Goal: Information Seeking & Learning: Check status

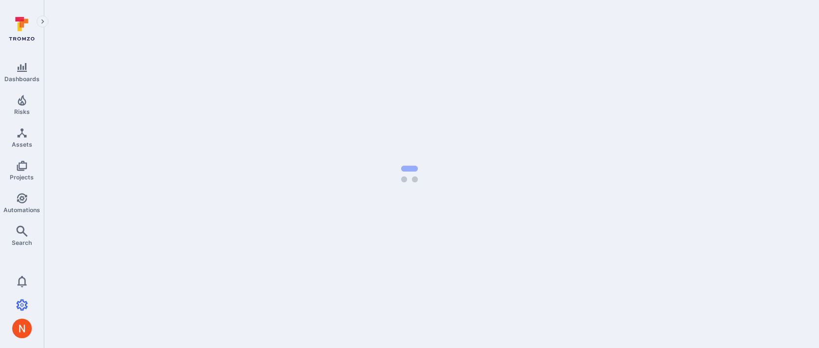
select select "100"
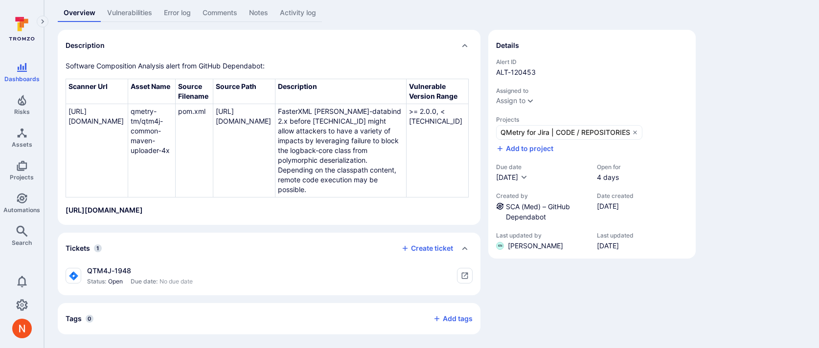
scroll to position [155, 0]
drag, startPoint x: 137, startPoint y: 272, endPoint x: 86, endPoint y: 271, distance: 50.9
click at [86, 271] on div "QTM4J-1948 Status: Open Due date: No due date" at bounding box center [129, 276] width 127 height 20
copy div "QTM4J-1948"
click at [549, 202] on link "SCA (Med) – GitHub Dependabot" at bounding box center [538, 211] width 64 height 19
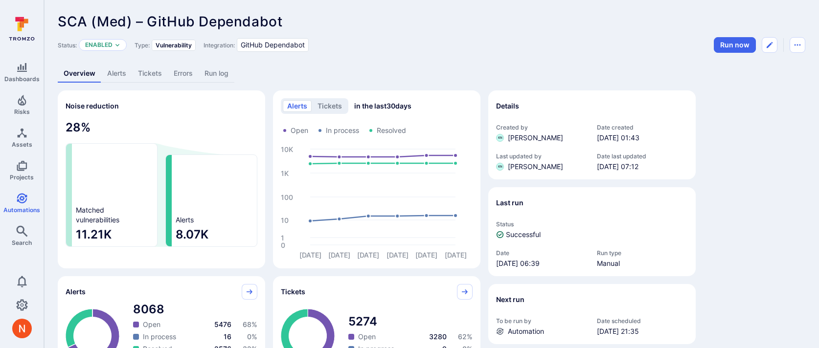
scroll to position [155, 0]
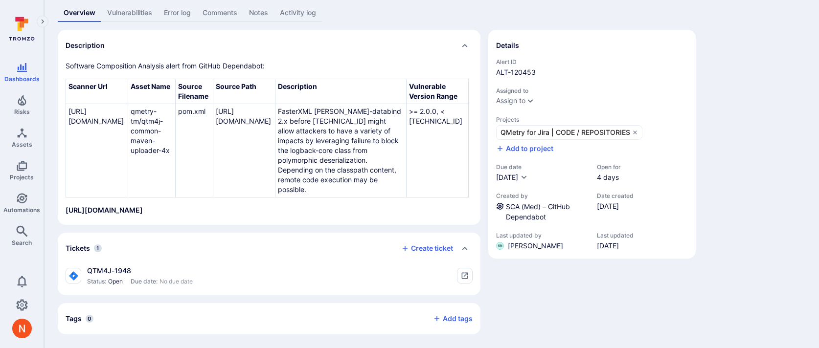
scroll to position [155, 0]
drag, startPoint x: 136, startPoint y: 271, endPoint x: 89, endPoint y: 270, distance: 47.9
click at [89, 270] on div "QTM4J-1948" at bounding box center [140, 271] width 106 height 10
copy div "QTM4J-1948"
click at [543, 266] on div "Details Alert ID ALT-120453 Assigned to Assign to Projects QMetry for Jira | CO…" at bounding box center [591, 182] width 207 height 305
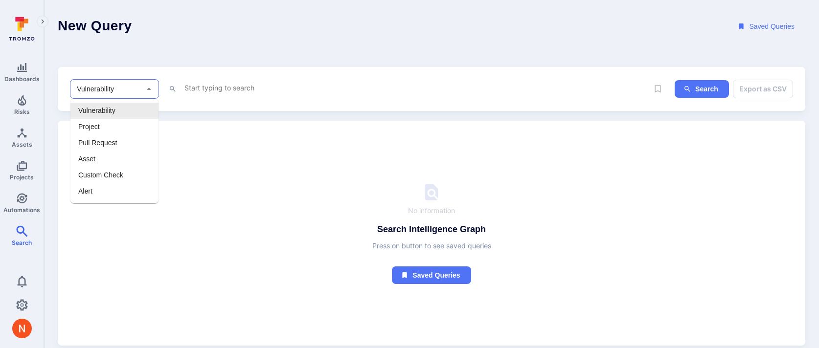
click at [137, 88] on input "Vulnerability" at bounding box center [107, 89] width 65 height 10
click at [96, 186] on li "Alert" at bounding box center [114, 191] width 88 height 16
type input "Alert"
click at [231, 93] on div "x" at bounding box center [415, 89] width 465 height 15
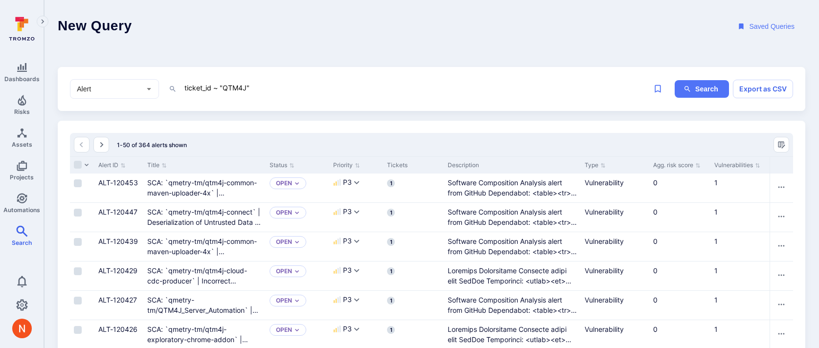
type textarea "ticket_id ~ "QTM4J""
click at [31, 231] on link "Search" at bounding box center [22, 235] width 44 height 29
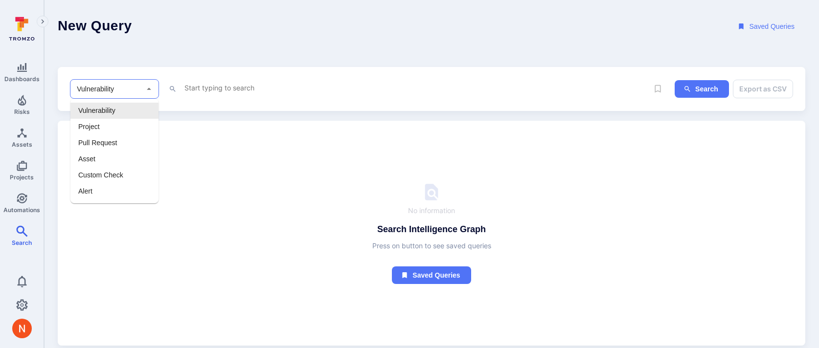
click at [133, 91] on input "Vulnerability" at bounding box center [107, 89] width 65 height 10
click at [105, 192] on li "Alert" at bounding box center [114, 191] width 88 height 16
type input "Alert"
click at [231, 94] on div "x" at bounding box center [415, 89] width 465 height 15
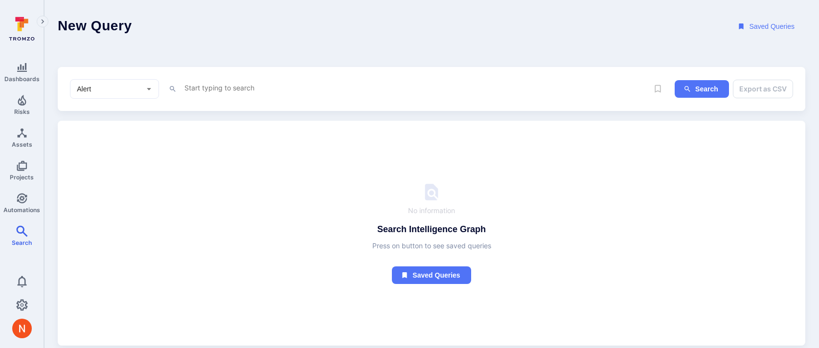
click at [230, 85] on textarea "Intelligence Graph search area" at bounding box center [415, 88] width 465 height 12
paste textarea "https://smartbear.tromzo.com/intelligence-graph/new/?model=Alert&query=ticket_i…"
type textarea "https://smartbear.tromzo.com/intelligence-graph/new/?model=Alert&query=ticket_i…"
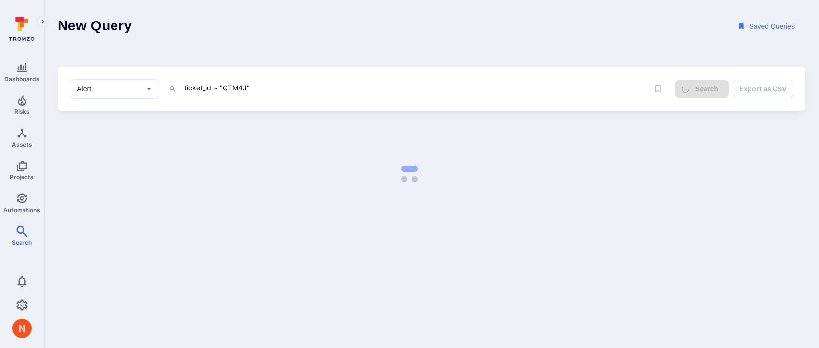
drag, startPoint x: 234, startPoint y: 86, endPoint x: 245, endPoint y: 86, distance: 10.8
click at [245, 86] on textarea "ticket_id ~ "QTM4J"" at bounding box center [415, 88] width 465 height 12
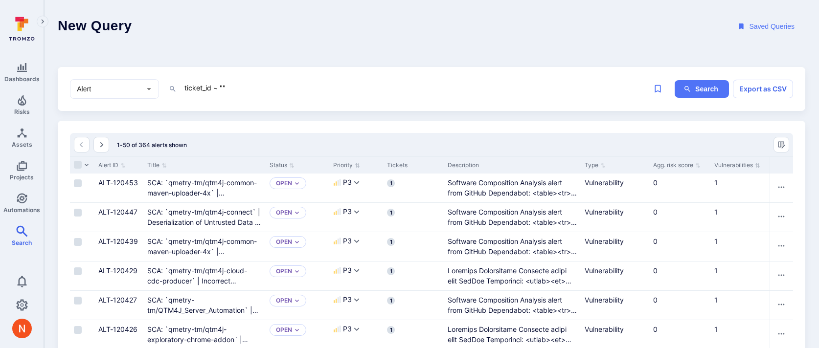
paste textarea "QFJV"
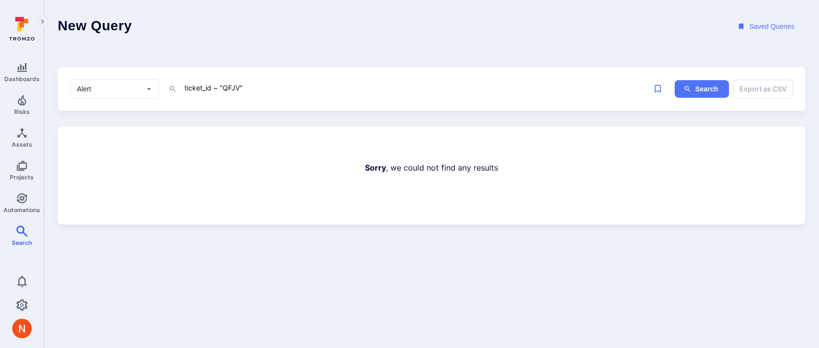
type textarea "ticket_id ~ "QFJV""
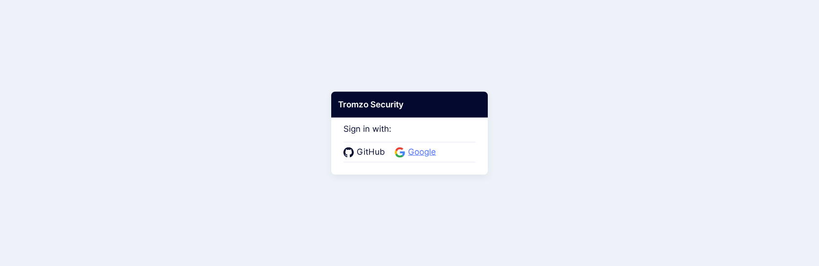
click at [422, 152] on span "Google" at bounding box center [422, 152] width 34 height 13
